Goal: Entertainment & Leisure: Consume media (video, audio)

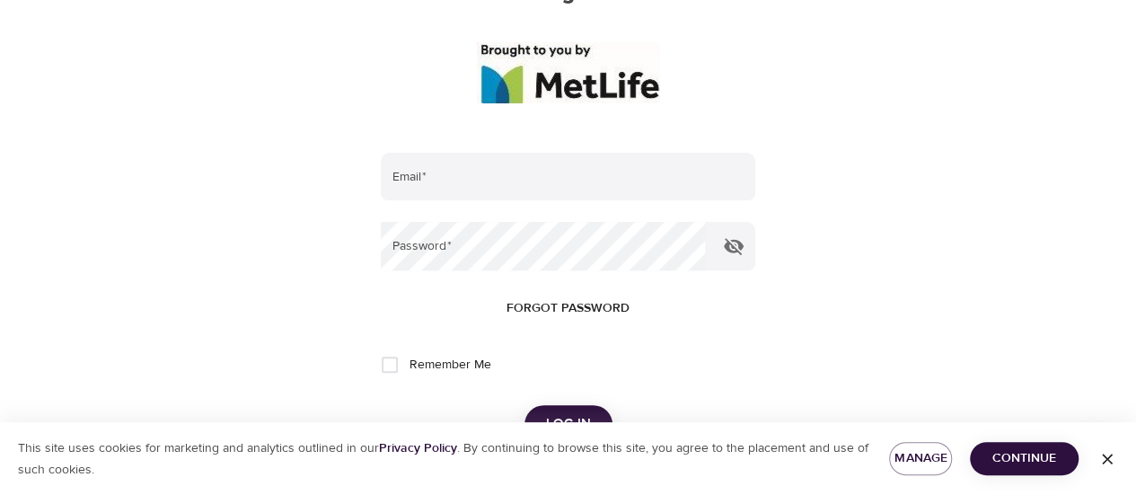
scroll to position [225, 0]
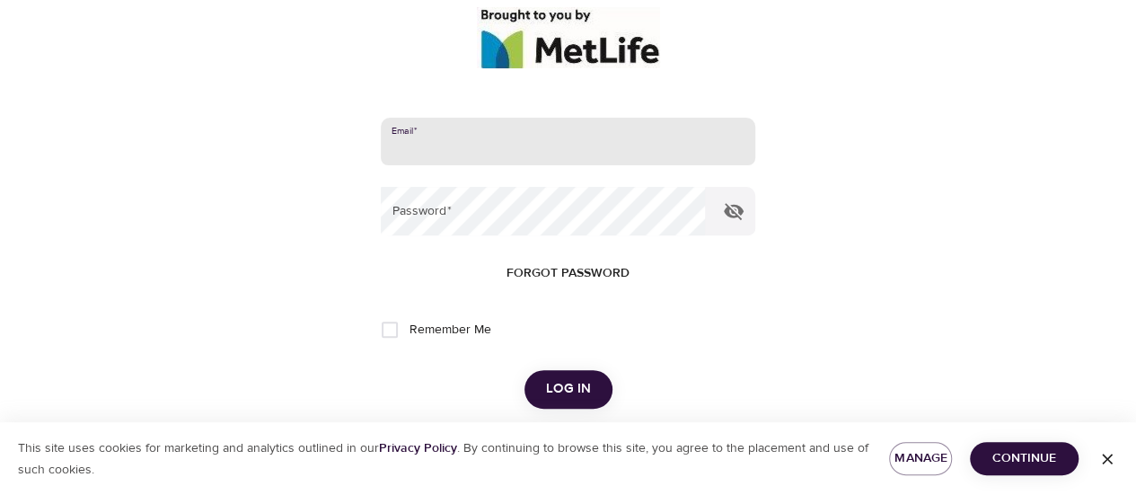
click at [474, 140] on input "email" at bounding box center [568, 142] width 374 height 48
type input "[EMAIL_ADDRESS][DOMAIN_NAME]"
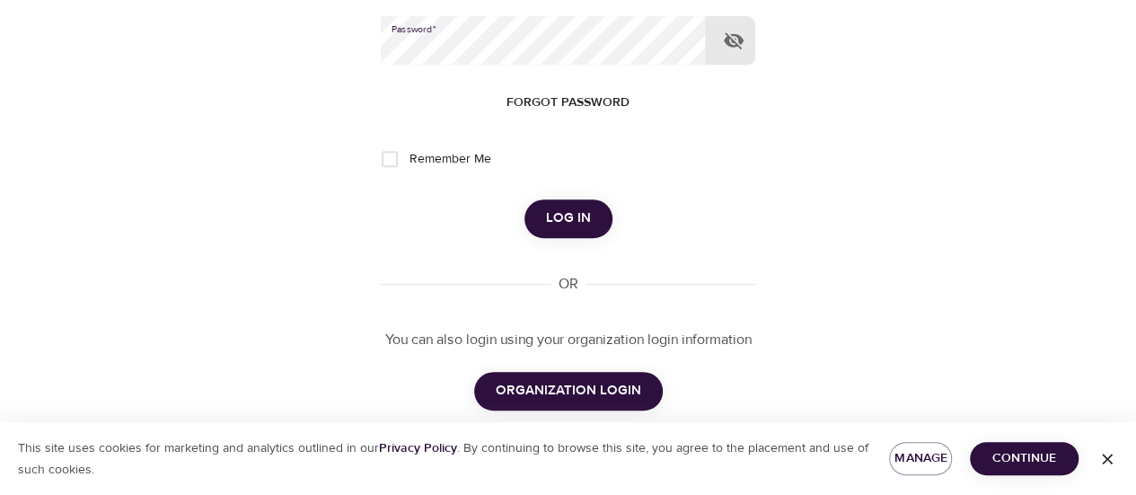
scroll to position [393, 0]
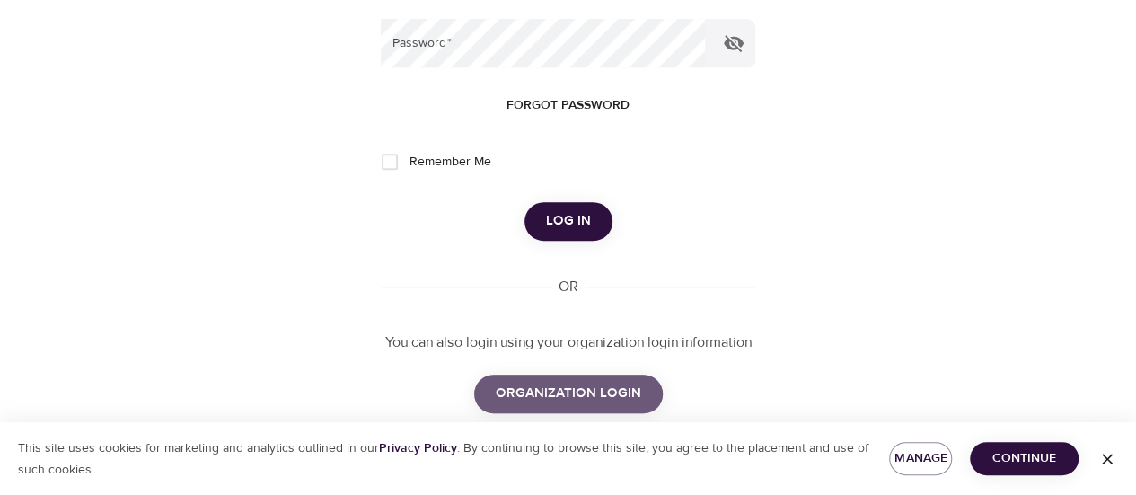
click at [618, 402] on span "ORGANIZATION LOGIN" at bounding box center [568, 393] width 145 height 23
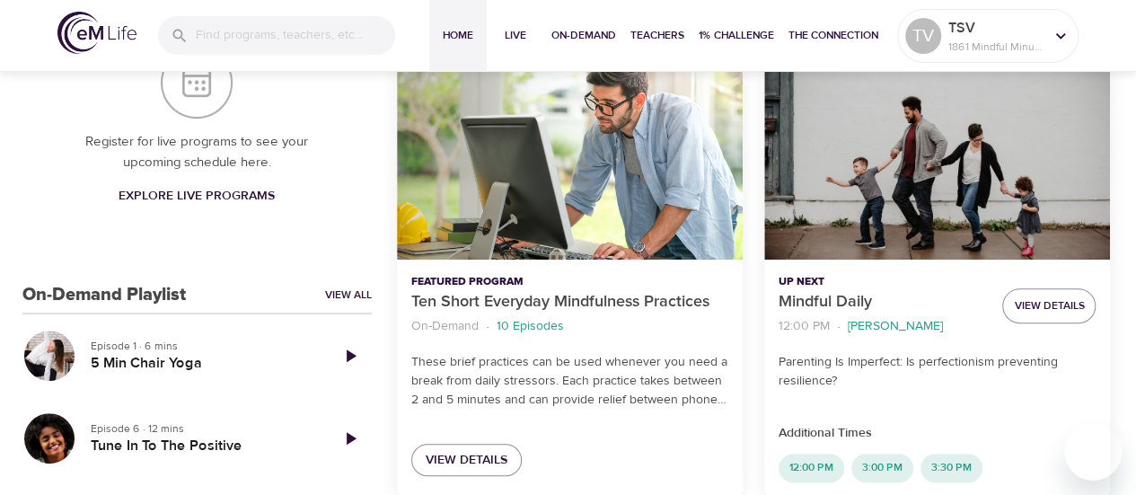
scroll to position [313, 0]
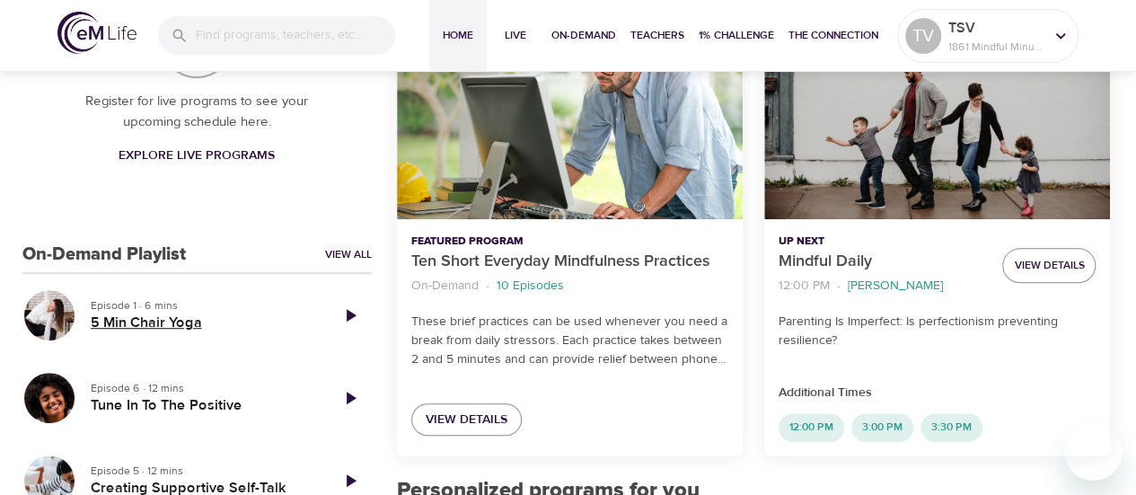
click at [159, 328] on h5 "5 Min Chair Yoga" at bounding box center [203, 322] width 224 height 19
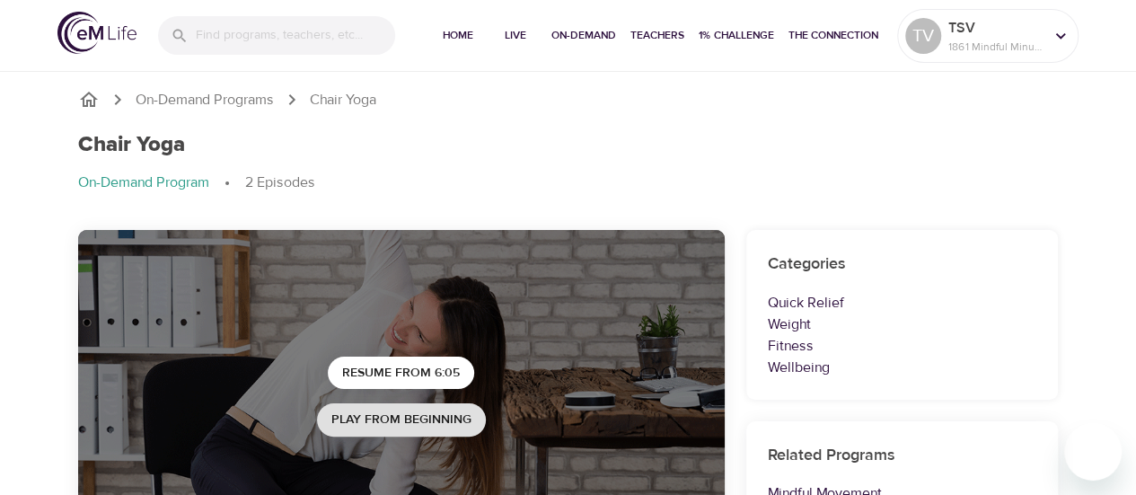
click at [415, 419] on span "Play from beginning" at bounding box center [401, 420] width 140 height 22
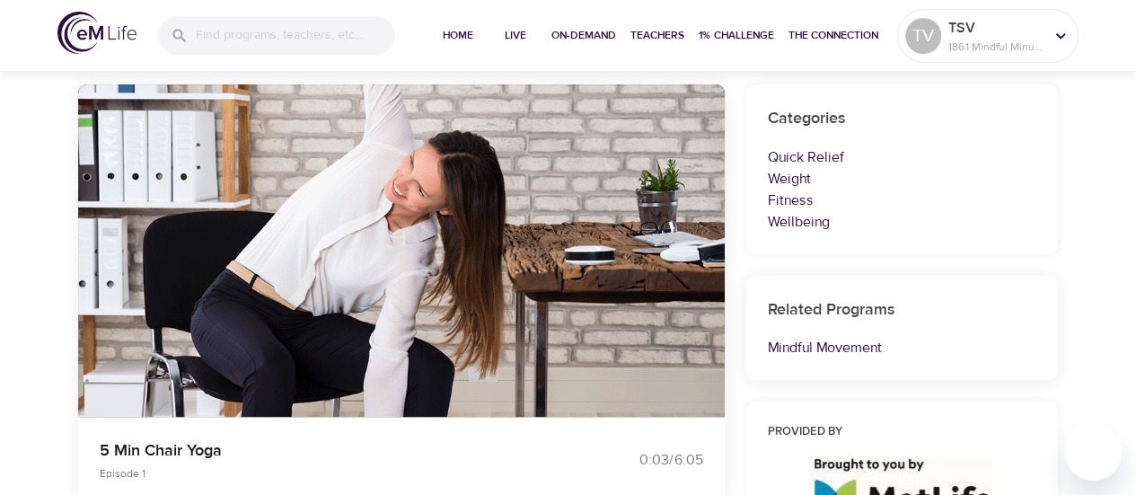
scroll to position [128, 0]
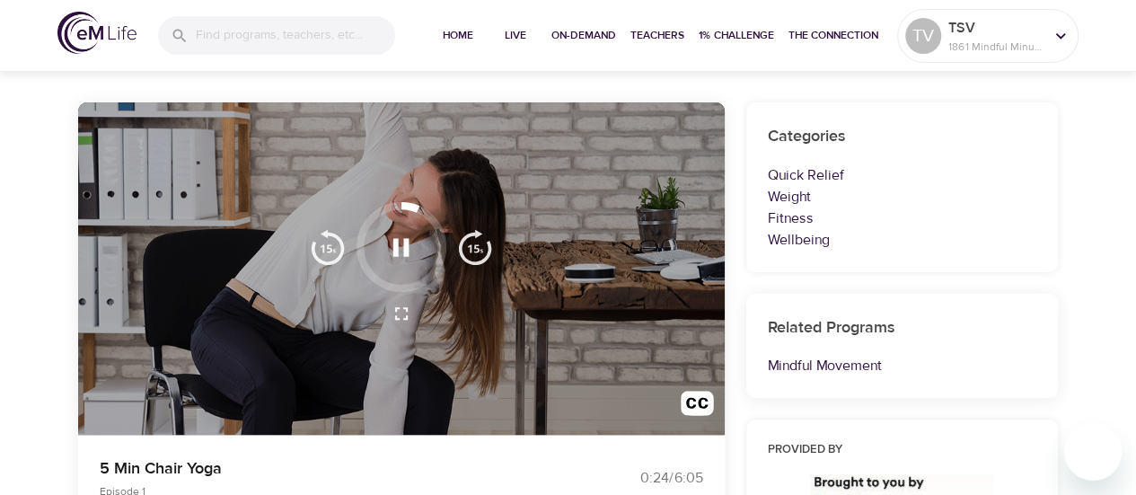
click at [978, 137] on h6 "Categories" at bounding box center [902, 137] width 269 height 26
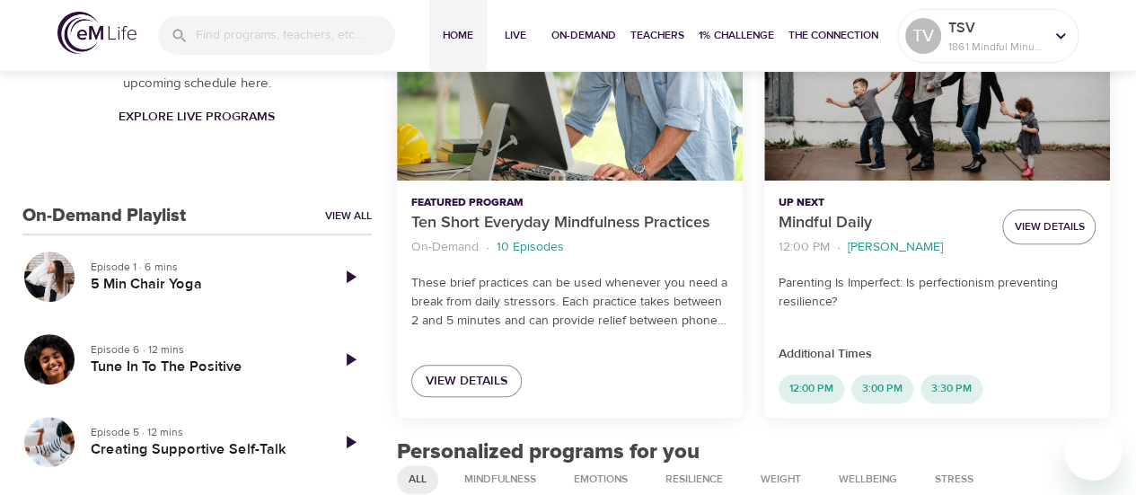
scroll to position [399, 0]
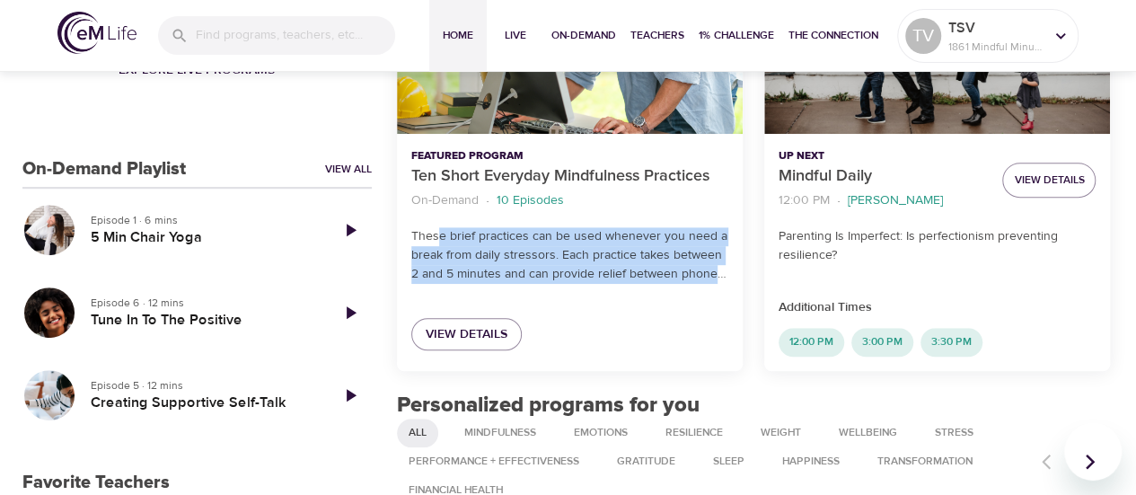
drag, startPoint x: 560, startPoint y: 242, endPoint x: 711, endPoint y: 282, distance: 156.2
click at [711, 282] on p "These brief practices can be used whenever you need a break from daily stressor…" at bounding box center [569, 255] width 317 height 57
click at [456, 338] on span "View Details" at bounding box center [467, 334] width 82 height 22
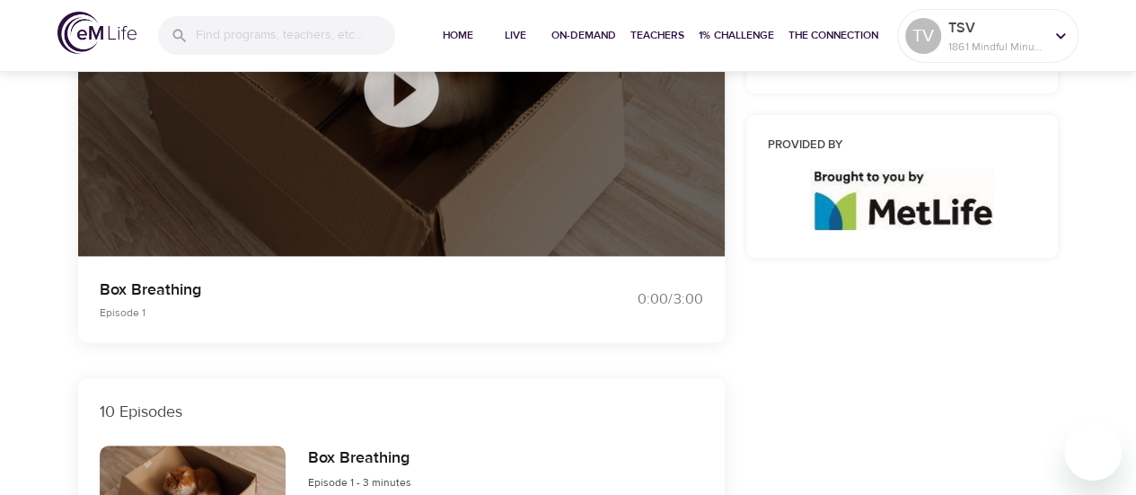
scroll to position [196, 0]
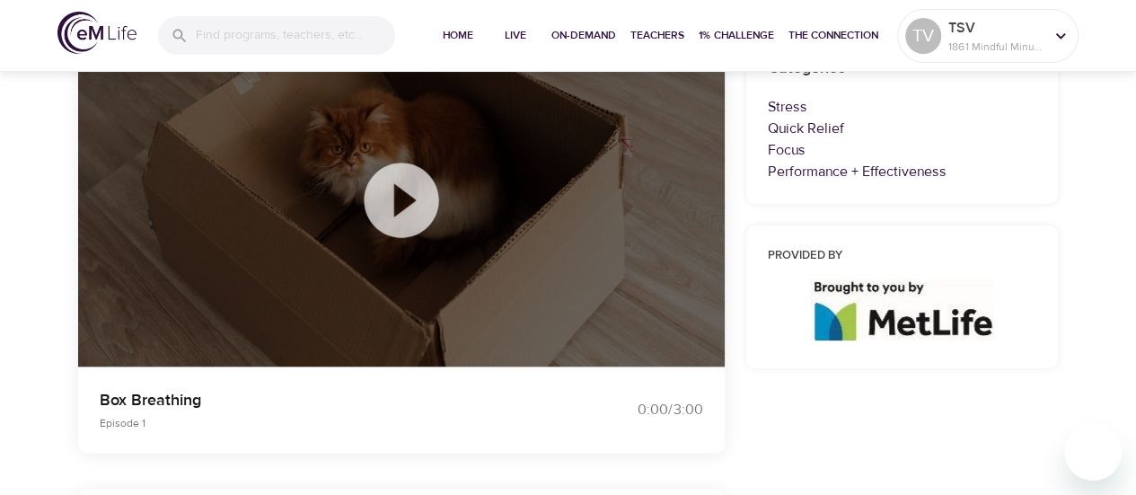
click at [413, 212] on icon at bounding box center [401, 200] width 75 height 75
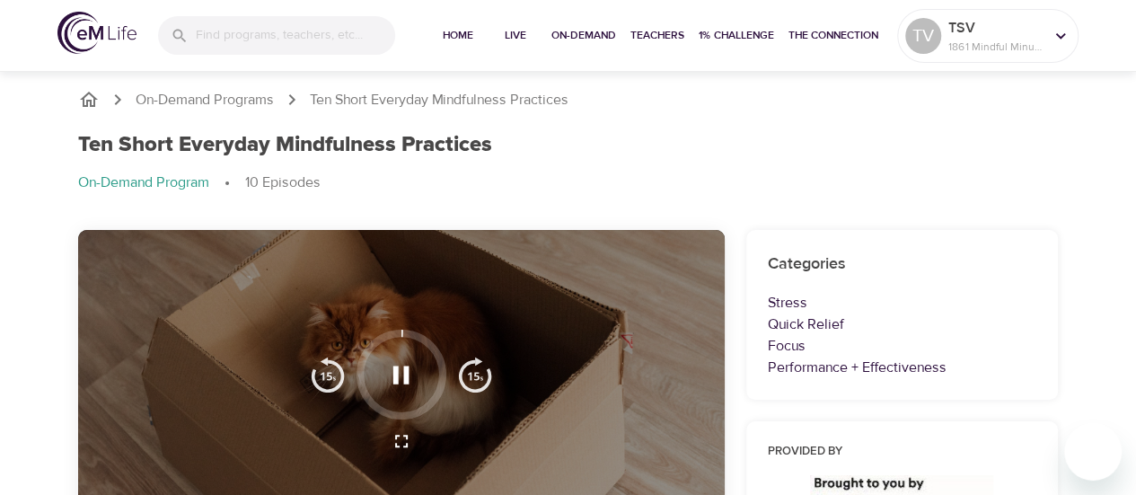
scroll to position [176, 0]
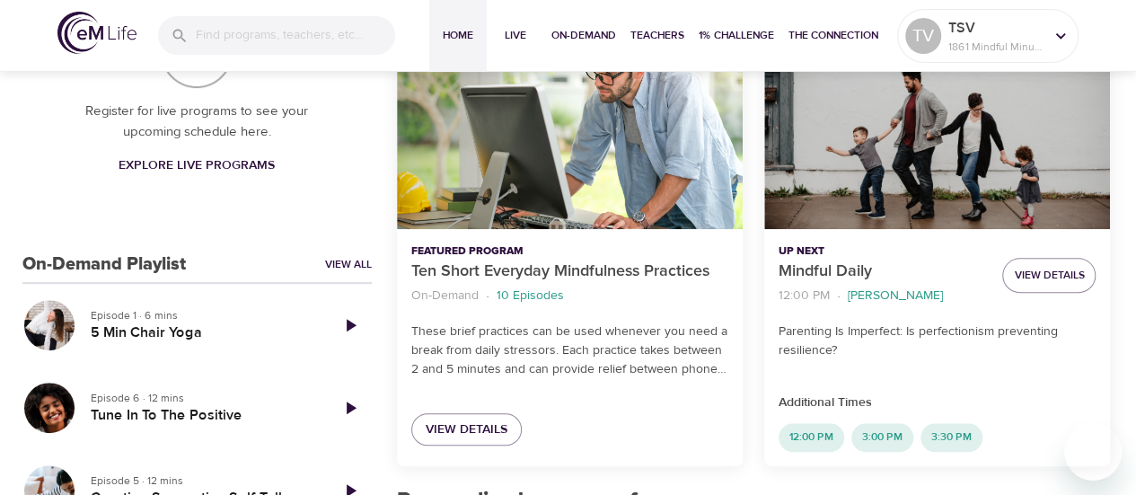
scroll to position [284, 0]
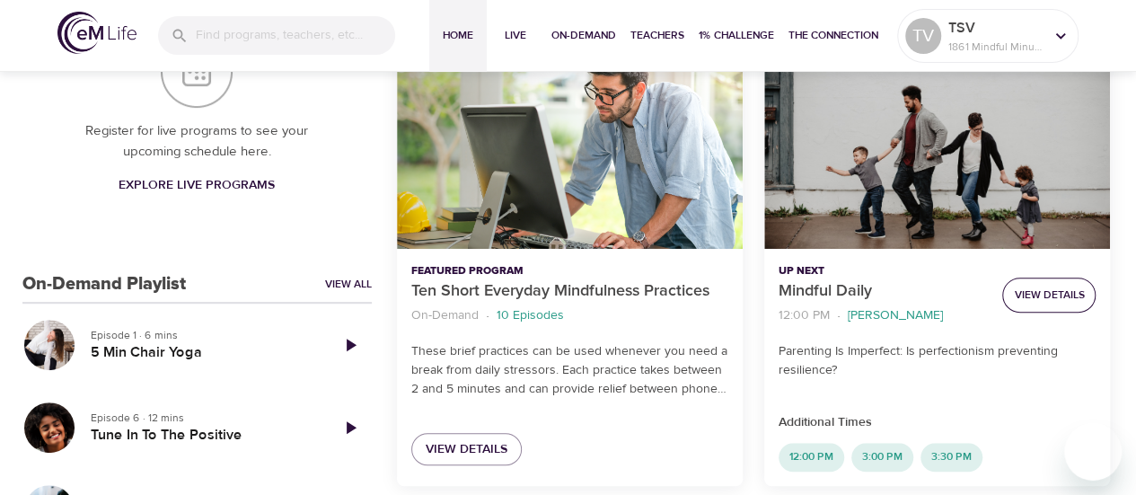
click at [1033, 295] on span "View Details" at bounding box center [1049, 295] width 70 height 19
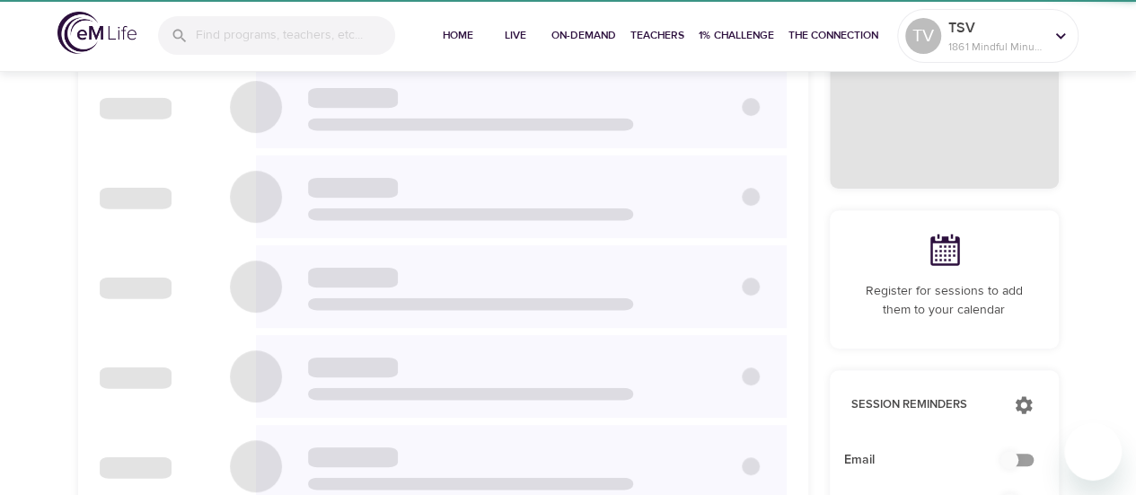
checkbox input "true"
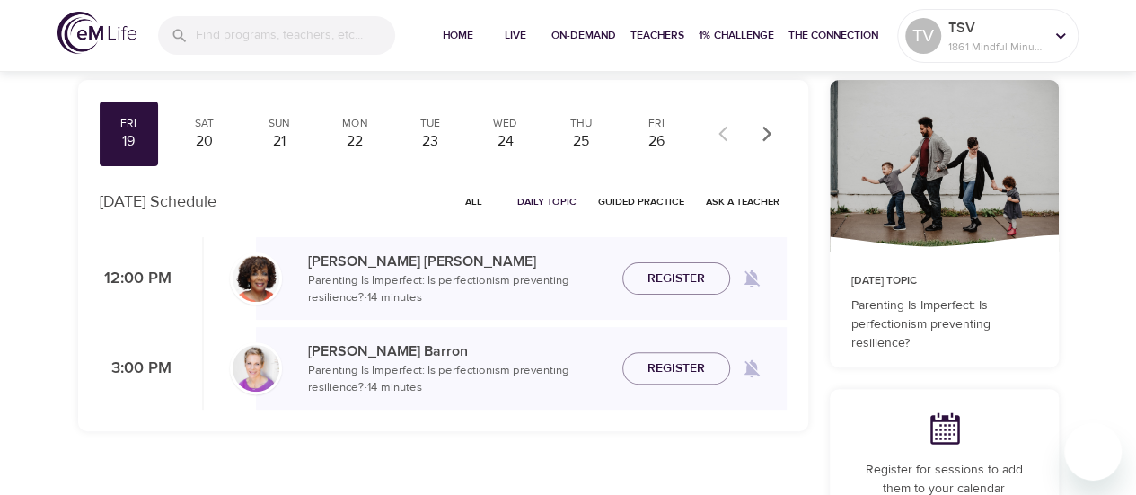
scroll to position [119, 0]
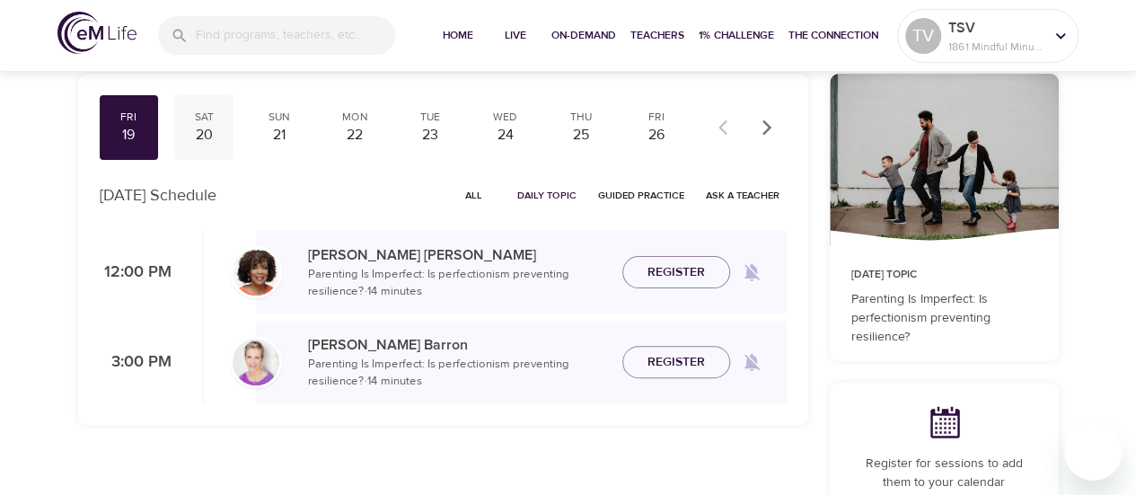
click at [220, 132] on div "20" at bounding box center [203, 135] width 45 height 21
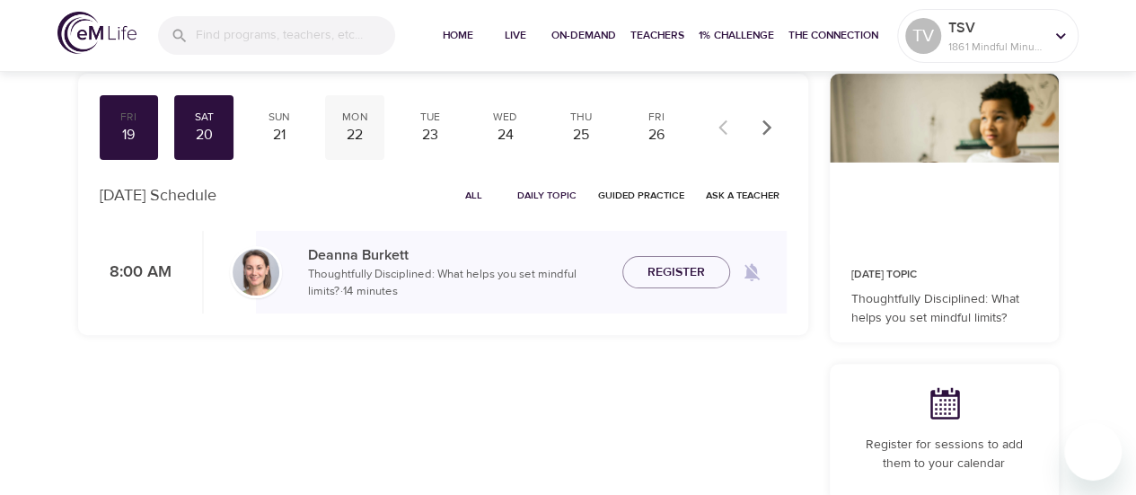
click at [348, 133] on div "22" at bounding box center [354, 135] width 45 height 21
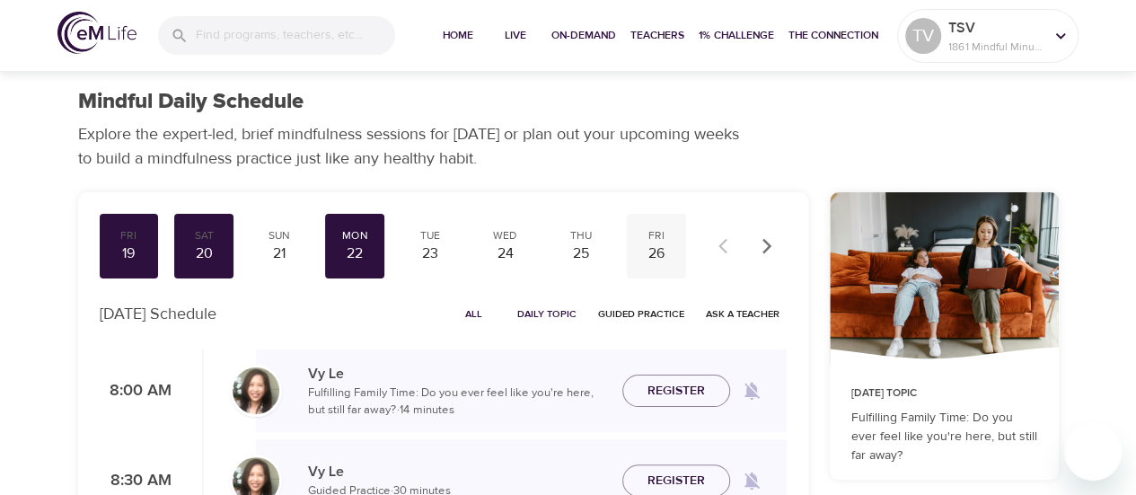
click at [670, 258] on div "26" at bounding box center [656, 253] width 45 height 21
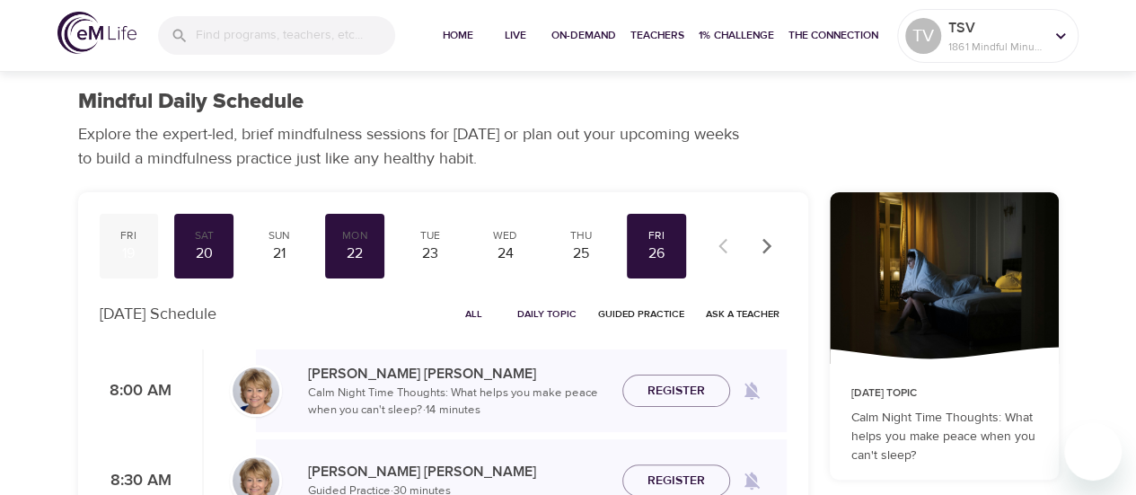
click at [128, 256] on div "19" at bounding box center [129, 253] width 45 height 21
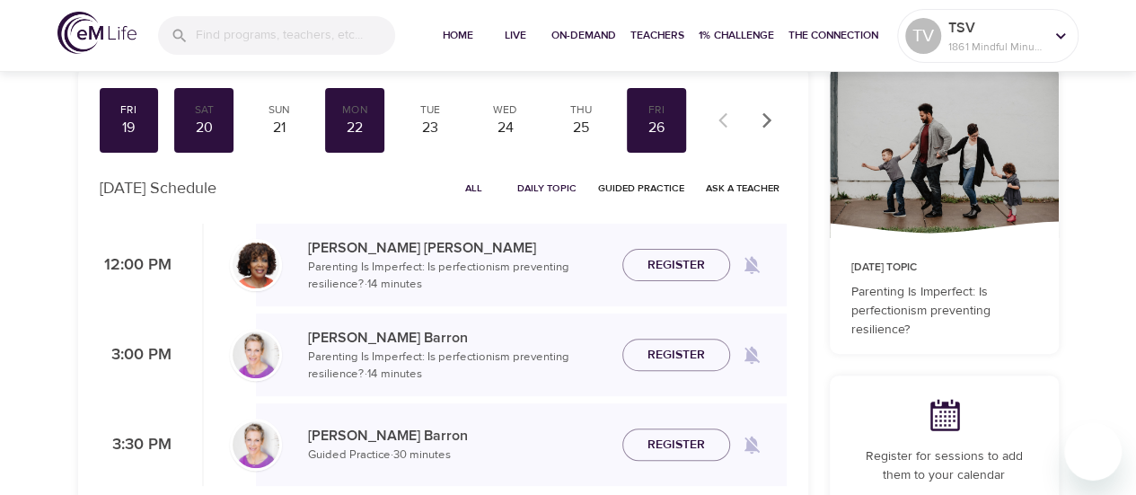
scroll to position [128, 0]
